Goal: Information Seeking & Learning: Learn about a topic

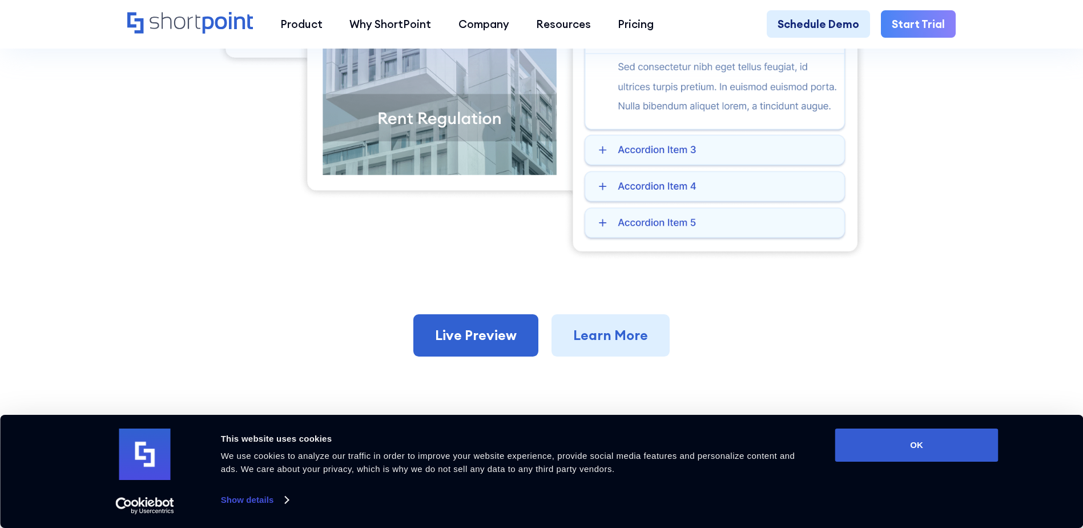
scroll to position [628, 0]
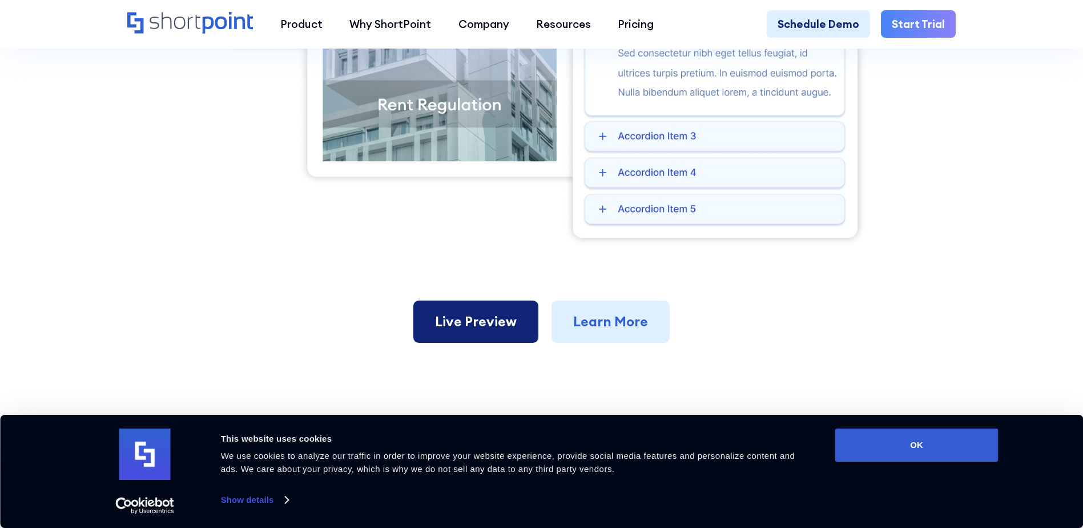
click at [493, 334] on link "Live Preview" at bounding box center [475, 321] width 125 height 42
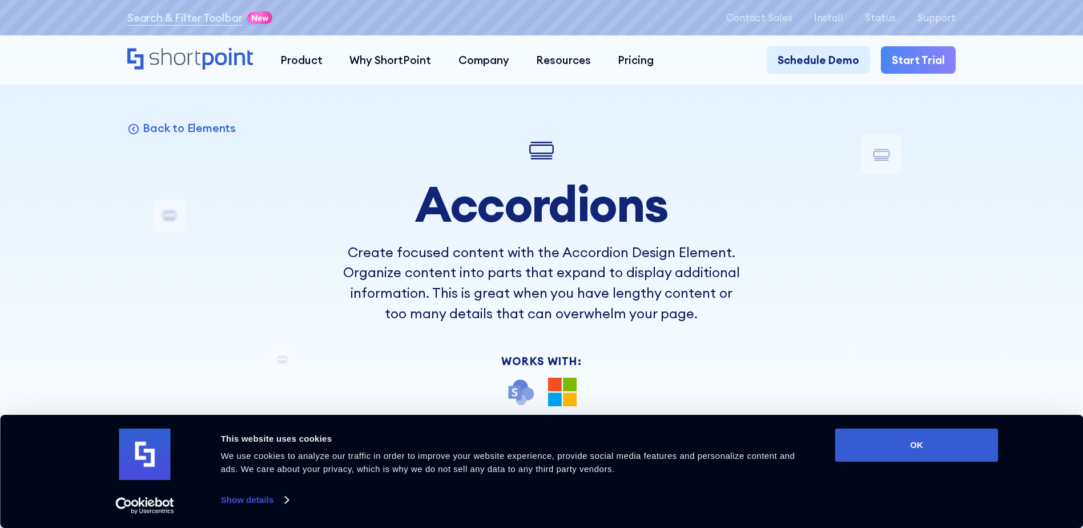
scroll to position [0, 0]
click at [183, 134] on p "Back to Elements" at bounding box center [189, 129] width 93 height 15
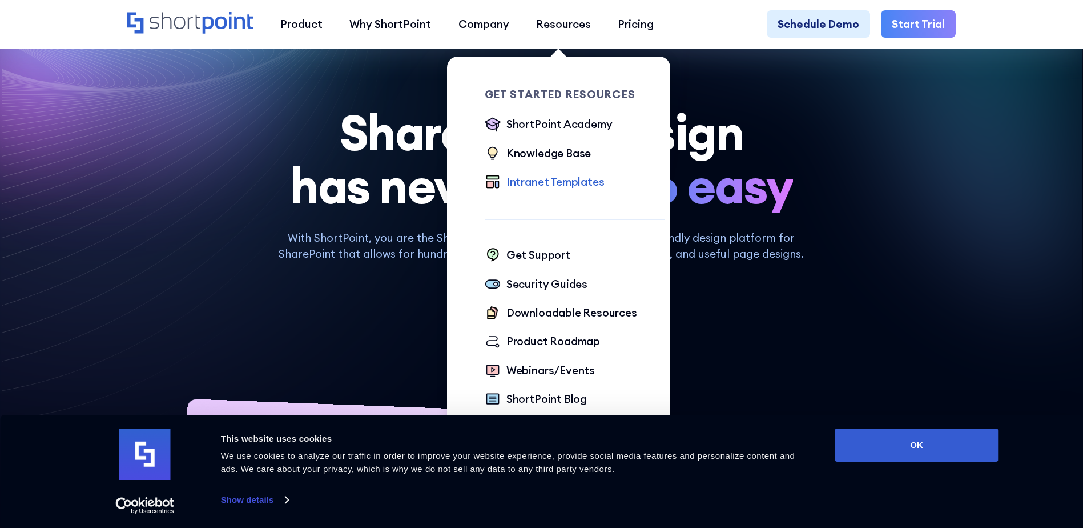
scroll to position [57, 0]
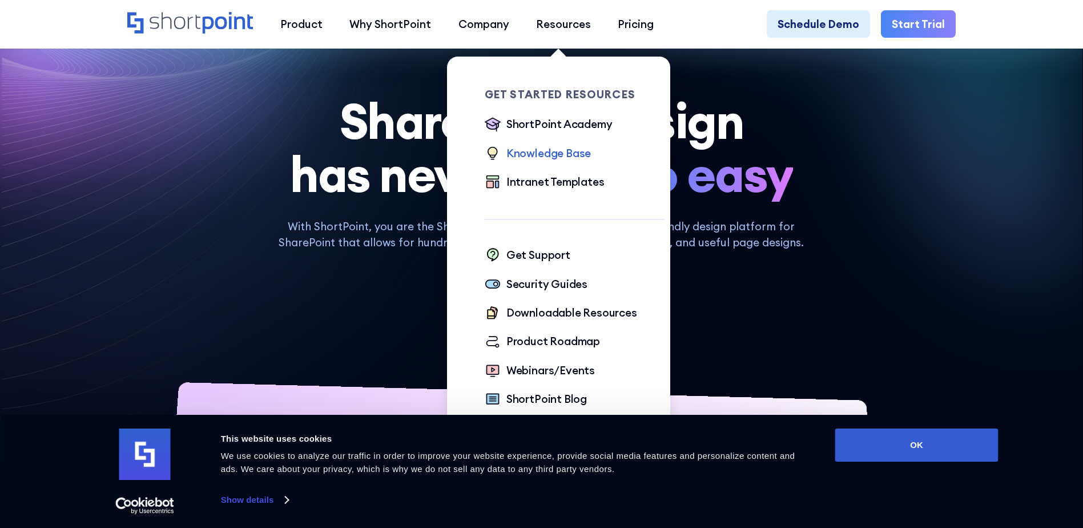
click at [537, 161] on div "Knowledge Base" at bounding box center [549, 153] width 85 height 16
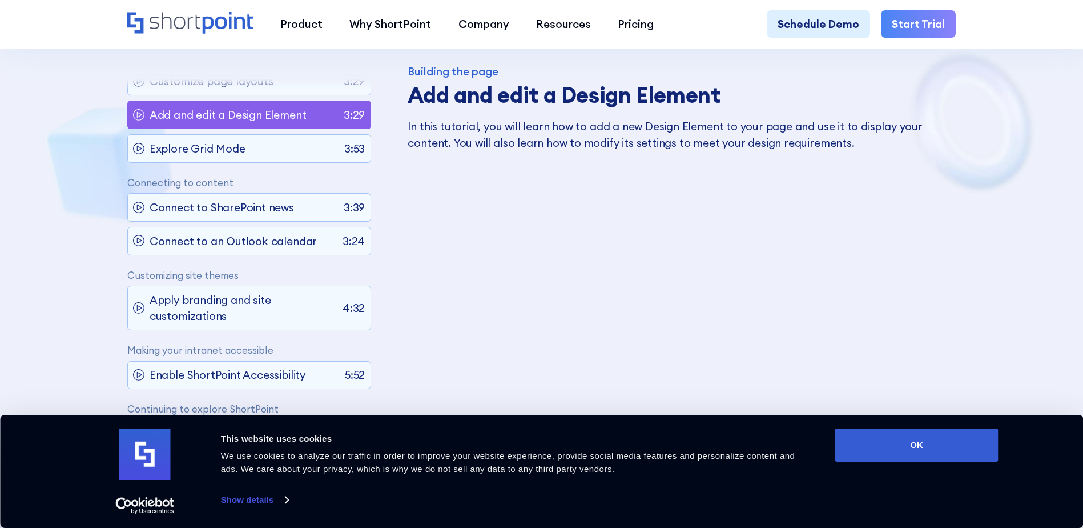
scroll to position [685, 0]
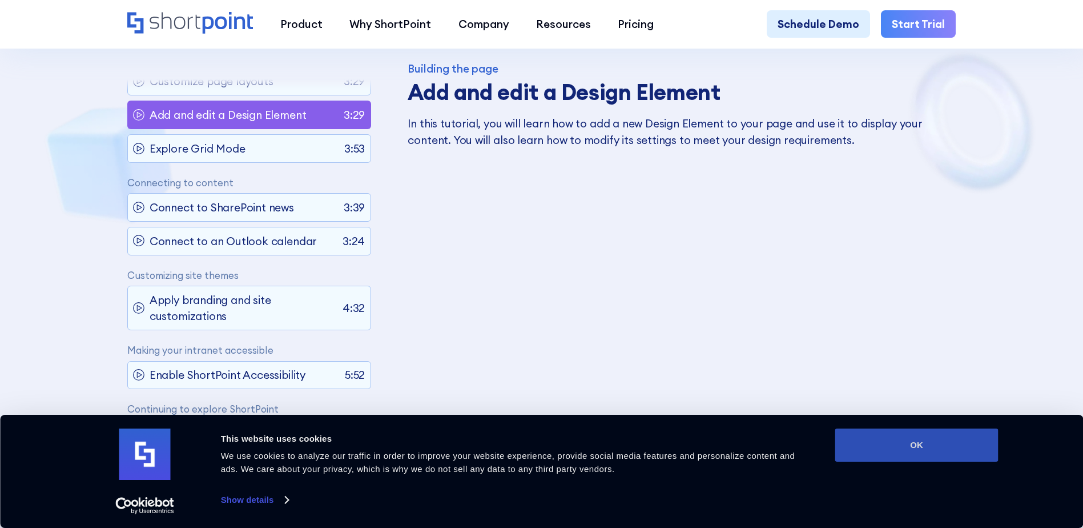
click at [879, 436] on button "OK" at bounding box center [917, 444] width 163 height 33
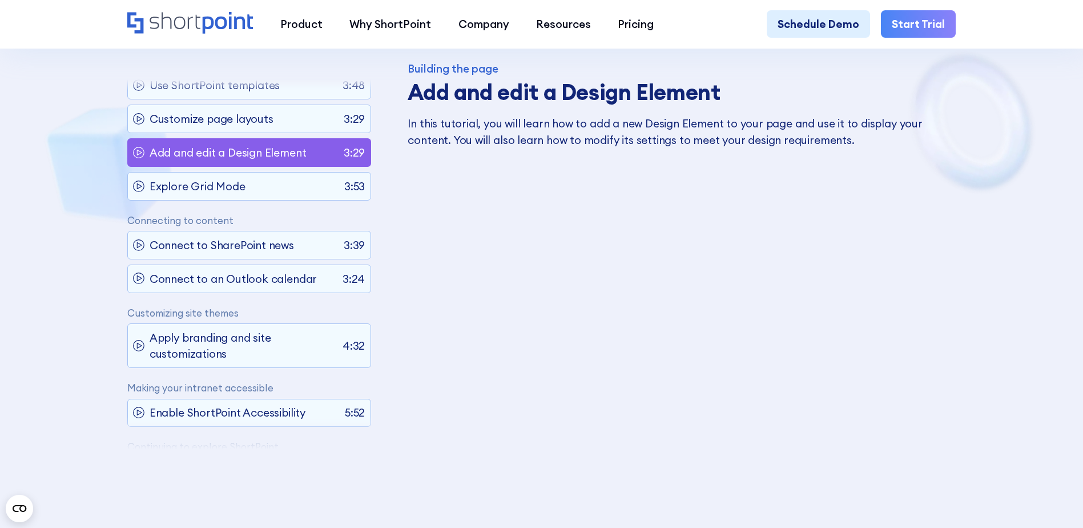
scroll to position [114, 0]
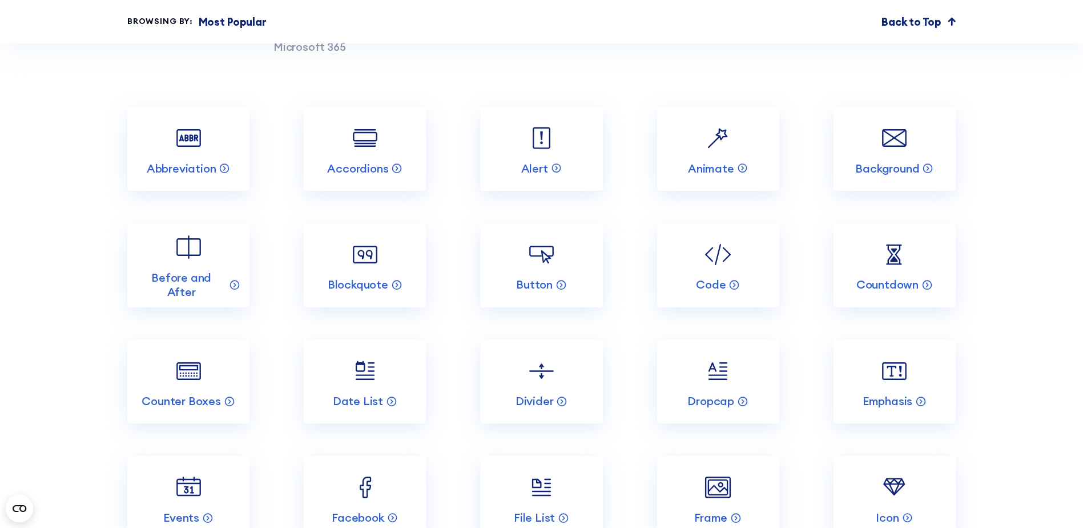
scroll to position [1428, 0]
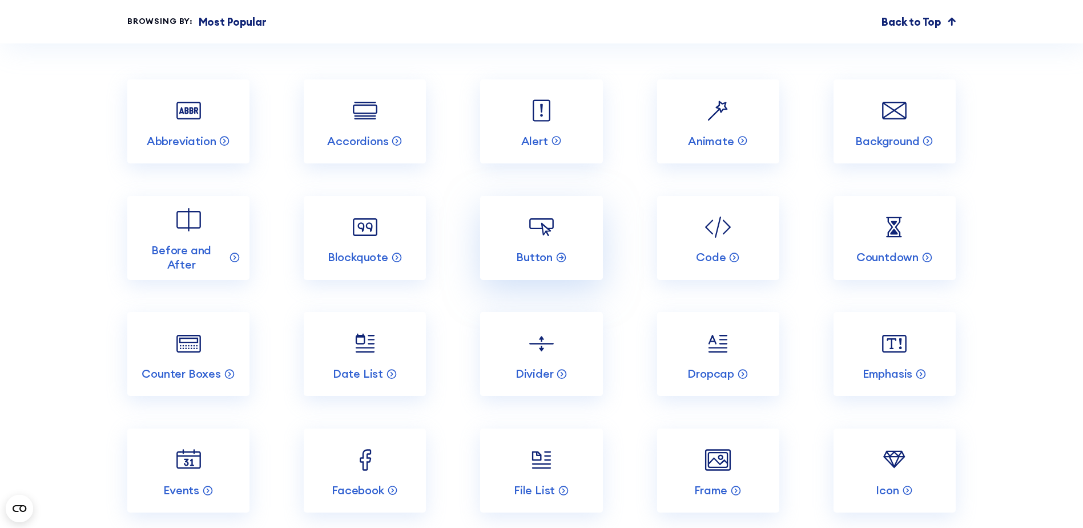
click at [564, 280] on link "Button" at bounding box center [541, 238] width 122 height 84
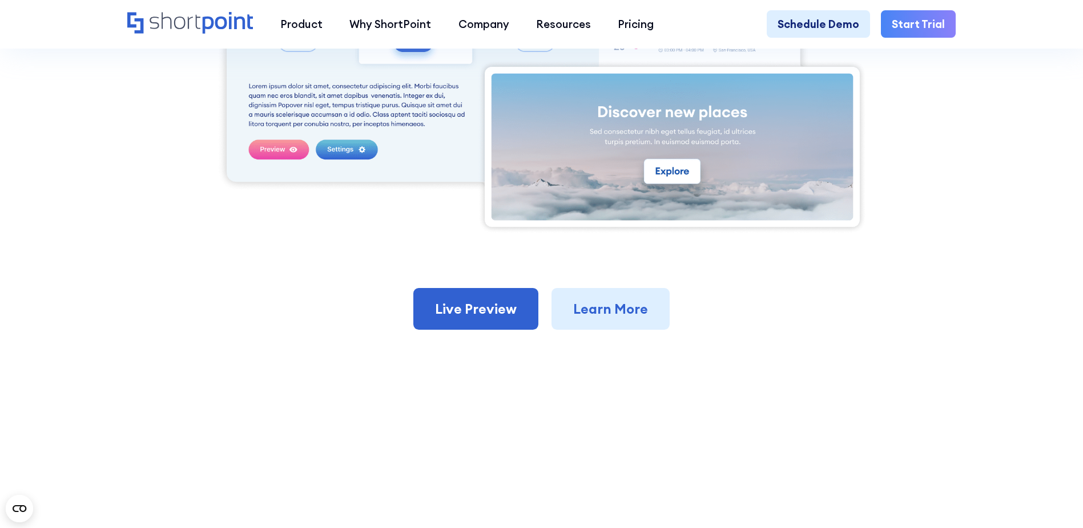
scroll to position [628, 0]
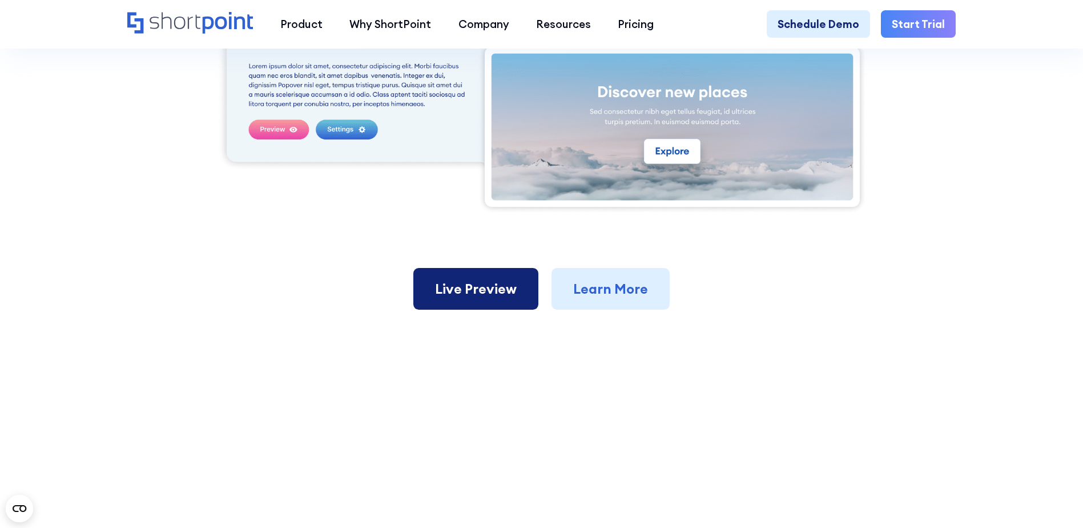
click at [503, 282] on link "Live Preview" at bounding box center [475, 289] width 125 height 42
